Goal: Transaction & Acquisition: Purchase product/service

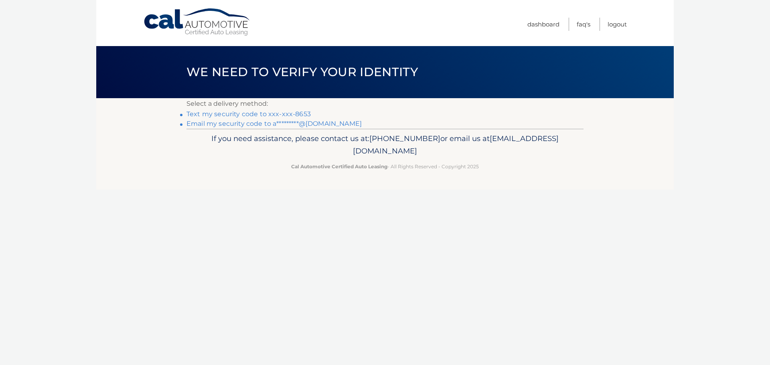
click at [239, 116] on link "Text my security code to xxx-xxx-8653" at bounding box center [249, 114] width 124 height 8
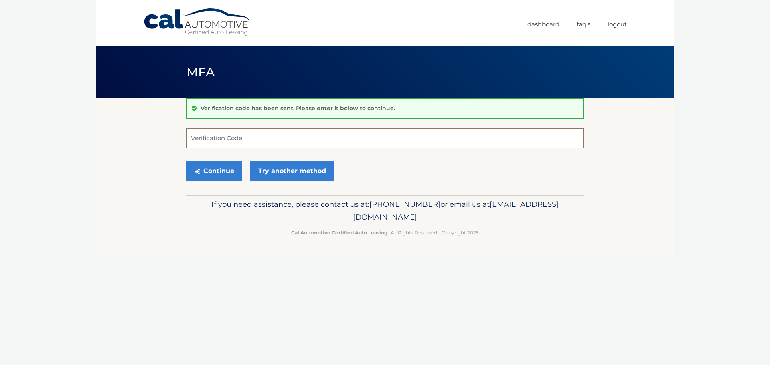
click at [243, 145] on input "Verification Code" at bounding box center [385, 138] width 397 height 20
type input "843956"
click at [225, 173] on button "Continue" at bounding box center [215, 171] width 56 height 20
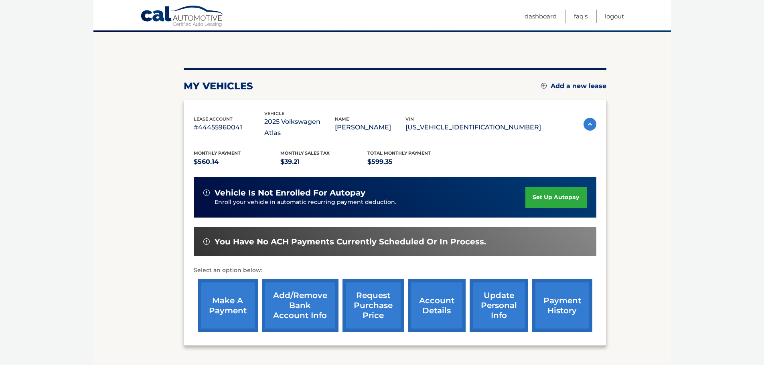
scroll to position [80, 0]
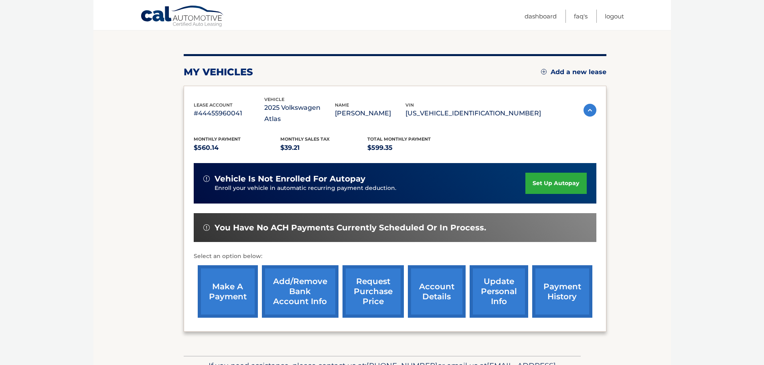
click at [237, 294] on link "make a payment" at bounding box center [228, 292] width 60 height 53
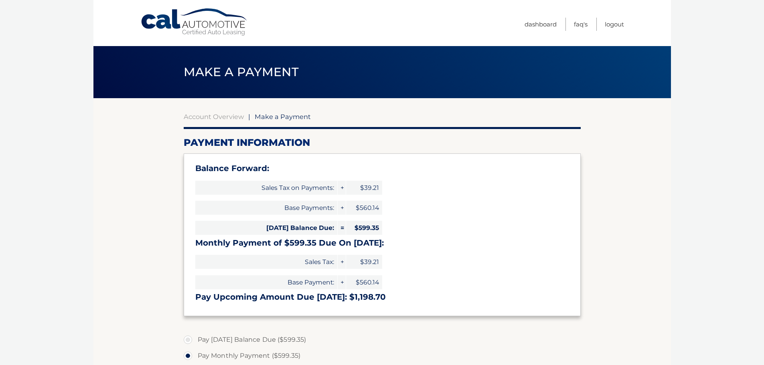
select select "Yzk4ZmUzOTQtMDdlOC00NzU5LTgxZDItZDIwNTM4MDNmN2My"
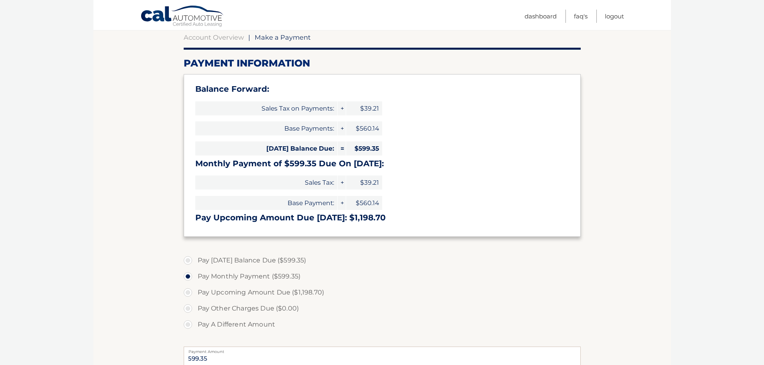
scroll to position [80, 0]
click at [187, 260] on label "Pay Today's Balance Due ($599.35)" at bounding box center [382, 260] width 397 height 16
click at [187, 260] on input "Pay Today's Balance Due ($599.35)" at bounding box center [191, 258] width 8 height 13
radio input "true"
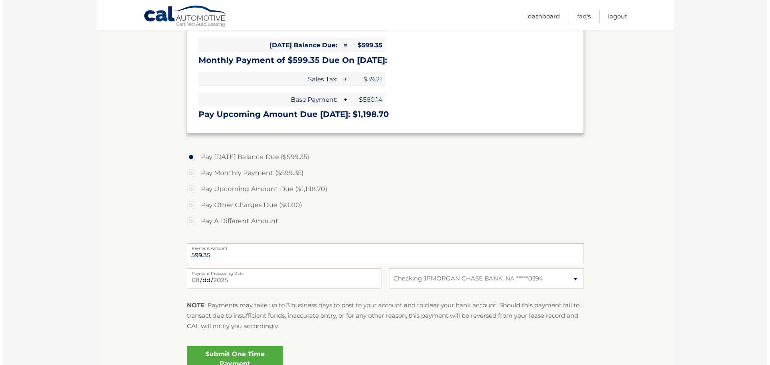
scroll to position [201, 0]
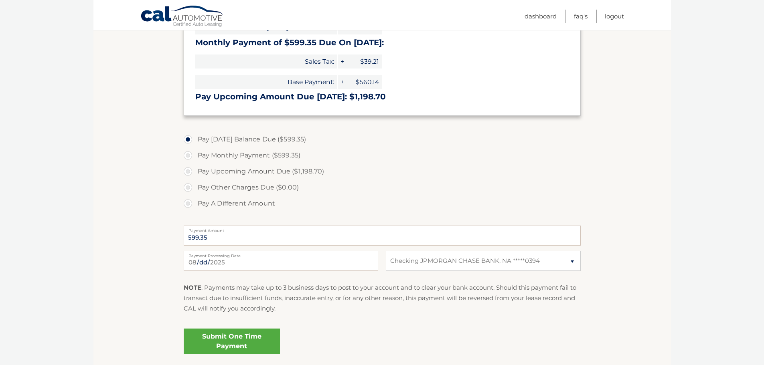
click at [244, 338] on link "Submit One Time Payment" at bounding box center [232, 342] width 96 height 26
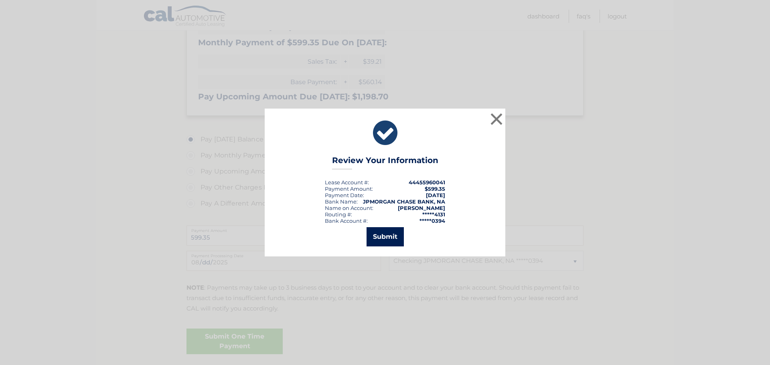
click at [396, 236] on button "Submit" at bounding box center [385, 236] width 37 height 19
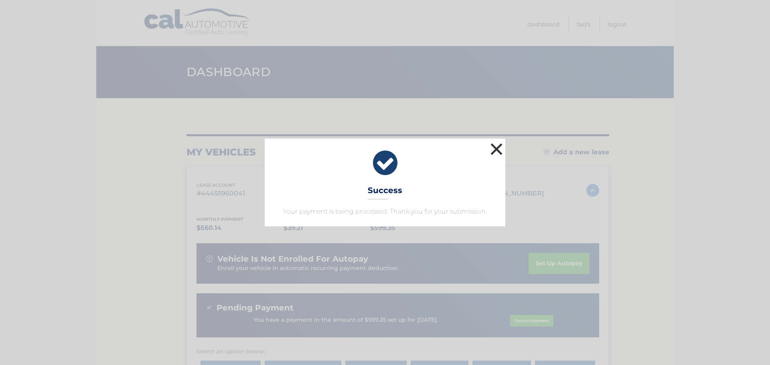
click at [493, 147] on button "×" at bounding box center [497, 149] width 16 height 16
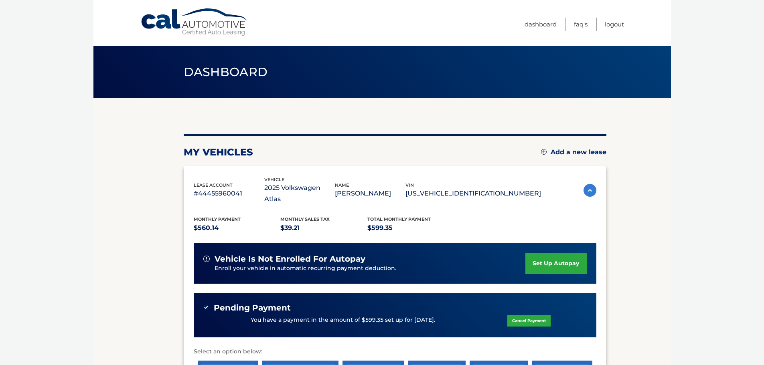
click at [693, 185] on body "Cal Automotive Menu Dashboard FAQ's Logout" at bounding box center [382, 182] width 764 height 365
click at [619, 24] on link "Logout" at bounding box center [614, 24] width 19 height 13
